Goal: Find specific page/section: Find specific page/section

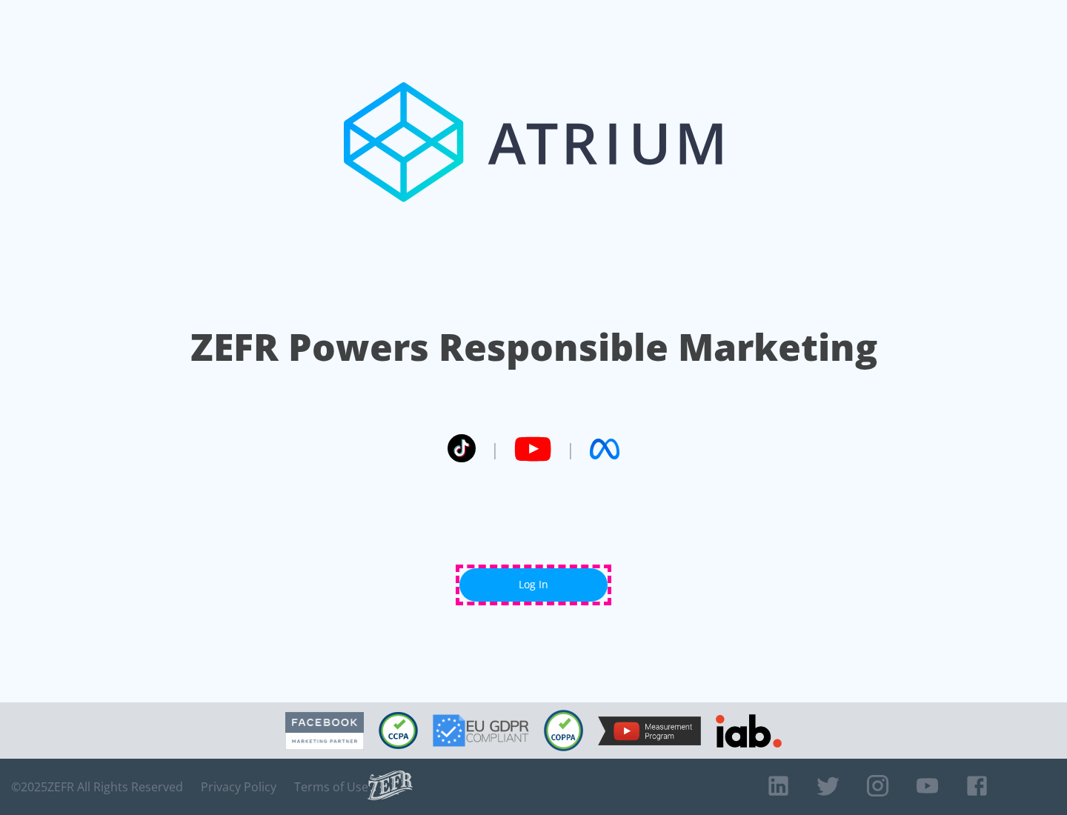
click at [533, 585] on link "Log In" at bounding box center [533, 584] width 148 height 33
